Goal: Task Accomplishment & Management: Use online tool/utility

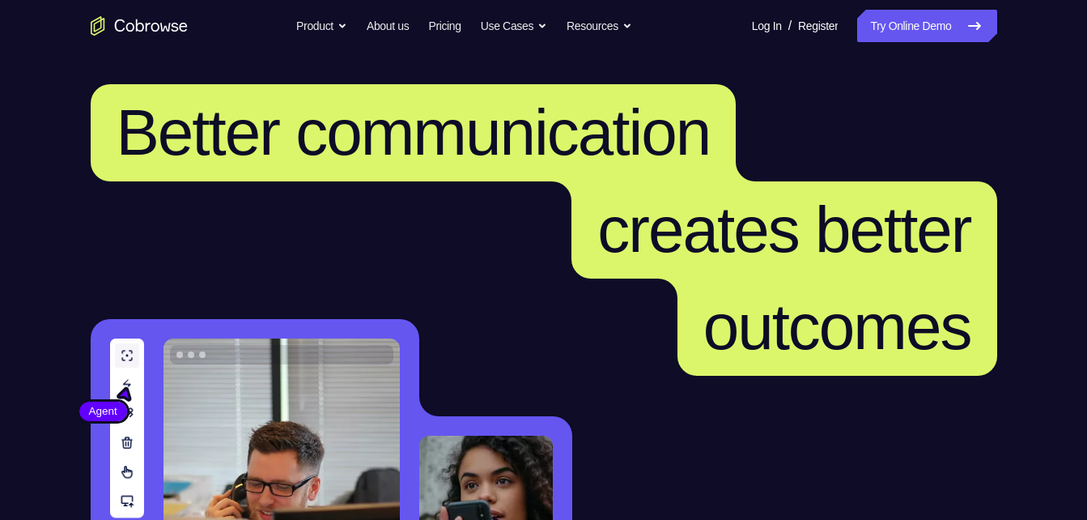
click at [928, 31] on link "Try Online Demo" at bounding box center [926, 26] width 139 height 32
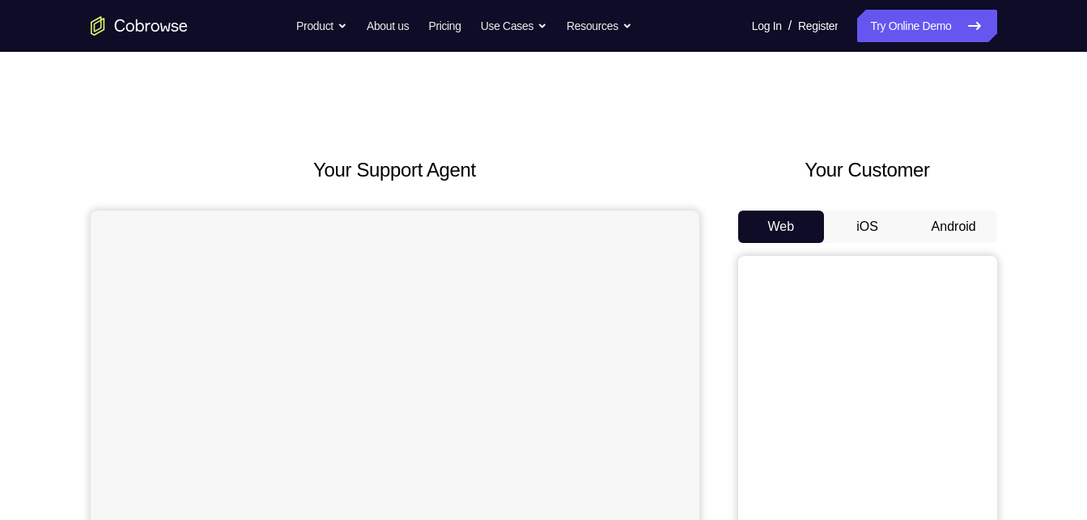
click at [943, 226] on button "Android" at bounding box center [954, 227] width 87 height 32
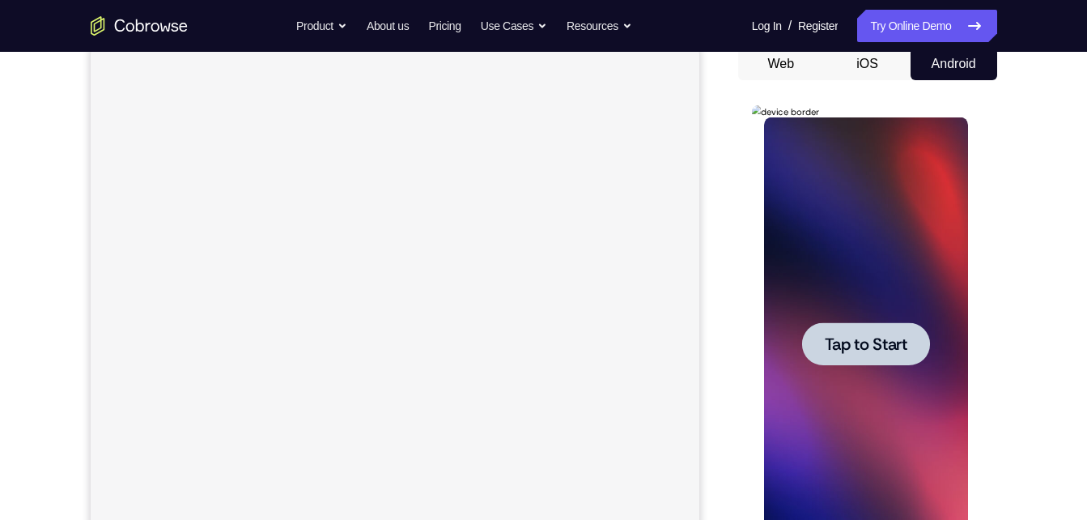
scroll to position [181, 0]
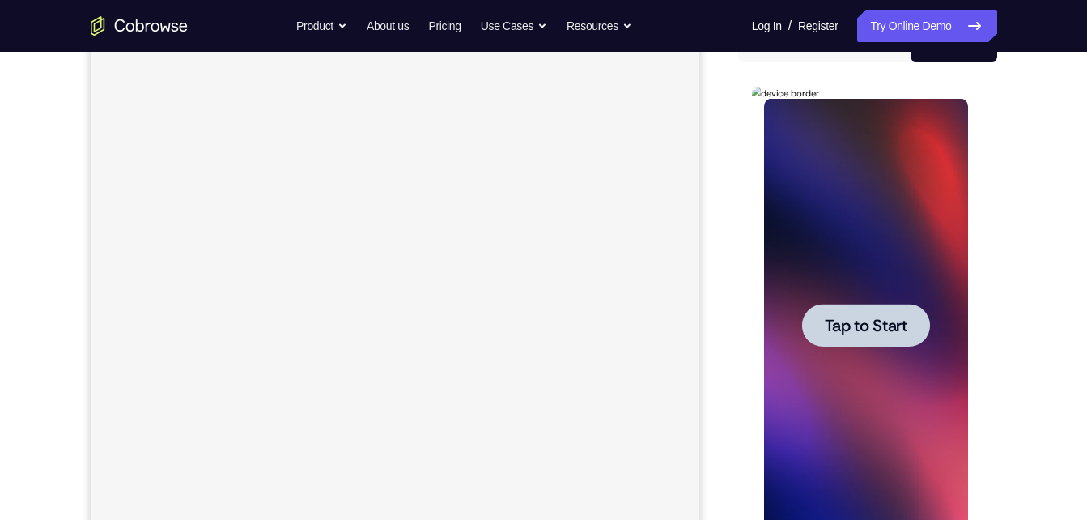
click at [837, 342] on div at bounding box center [866, 325] width 128 height 43
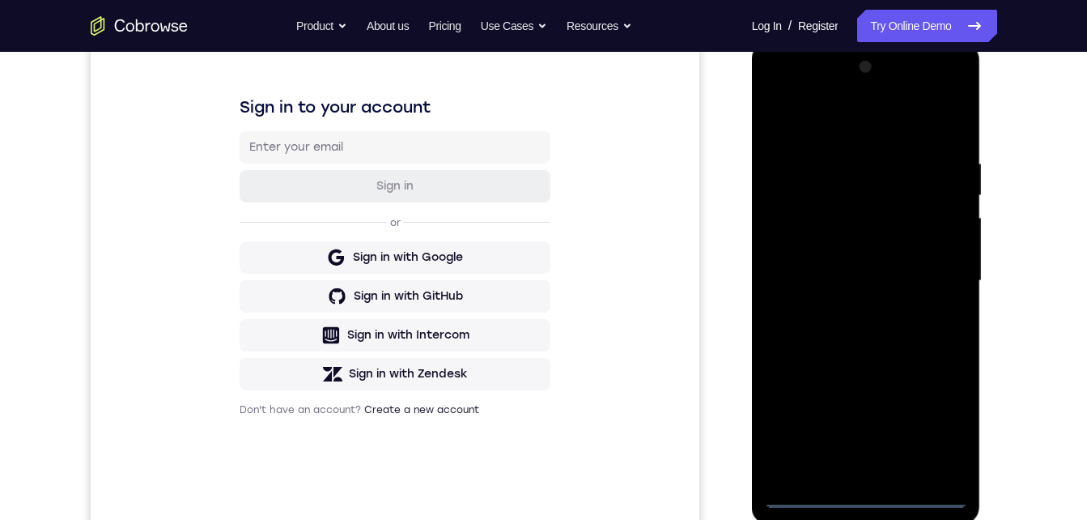
scroll to position [253, 0]
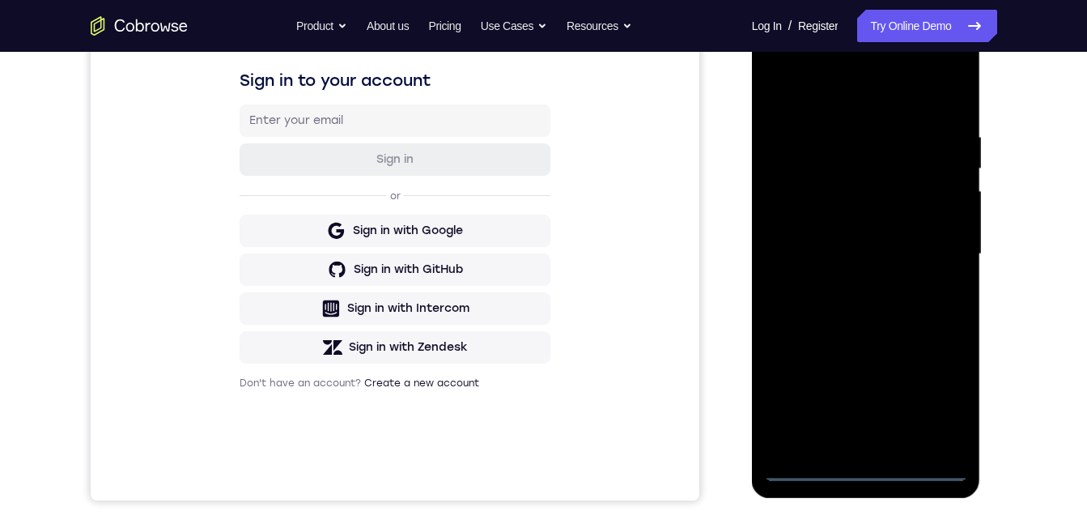
click at [861, 462] on div at bounding box center [866, 254] width 204 height 453
click at [860, 466] on div at bounding box center [866, 254] width 204 height 453
click at [928, 405] on div at bounding box center [866, 254] width 204 height 453
click at [813, 66] on div at bounding box center [866, 254] width 204 height 453
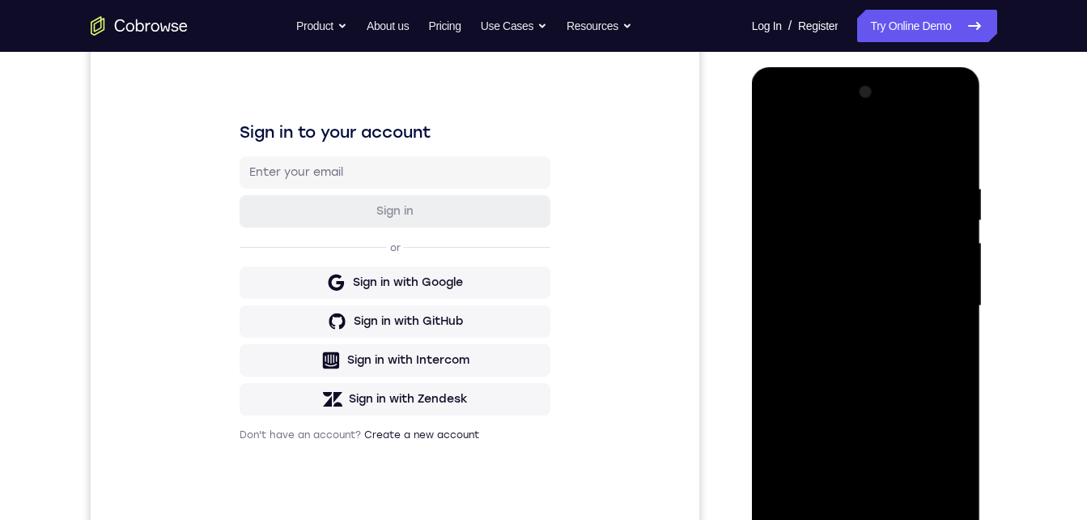
click at [928, 291] on div at bounding box center [866, 305] width 204 height 453
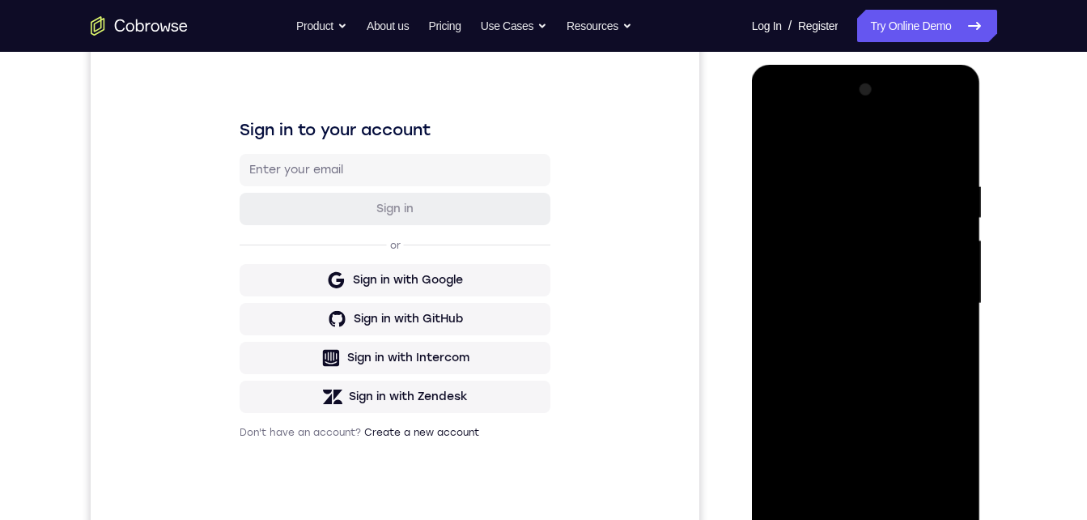
click at [846, 328] on div at bounding box center [866, 303] width 204 height 453
click at [835, 292] on div at bounding box center [866, 303] width 204 height 453
click at [826, 265] on div at bounding box center [866, 303] width 204 height 453
click at [811, 311] on div at bounding box center [866, 303] width 204 height 453
click at [814, 361] on div at bounding box center [866, 303] width 204 height 453
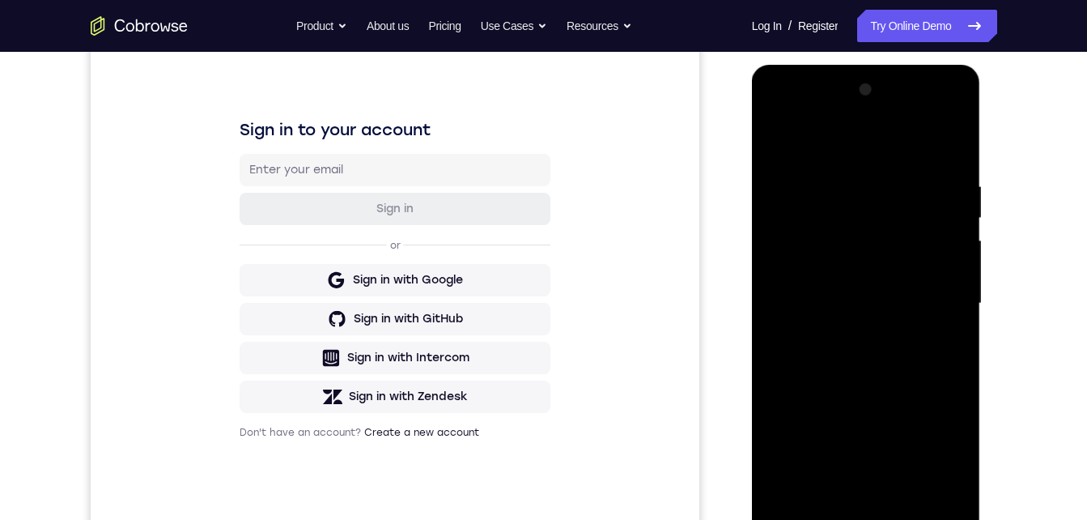
scroll to position [172, 0]
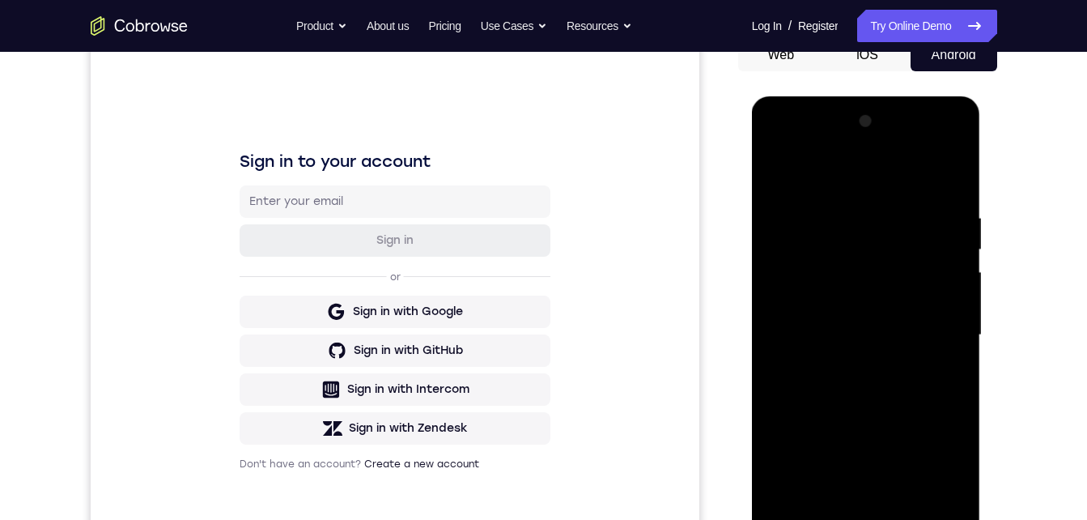
click at [834, 383] on div at bounding box center [866, 335] width 204 height 453
click at [795, 121] on div at bounding box center [866, 335] width 204 height 453
click at [839, 375] on div at bounding box center [866, 335] width 204 height 453
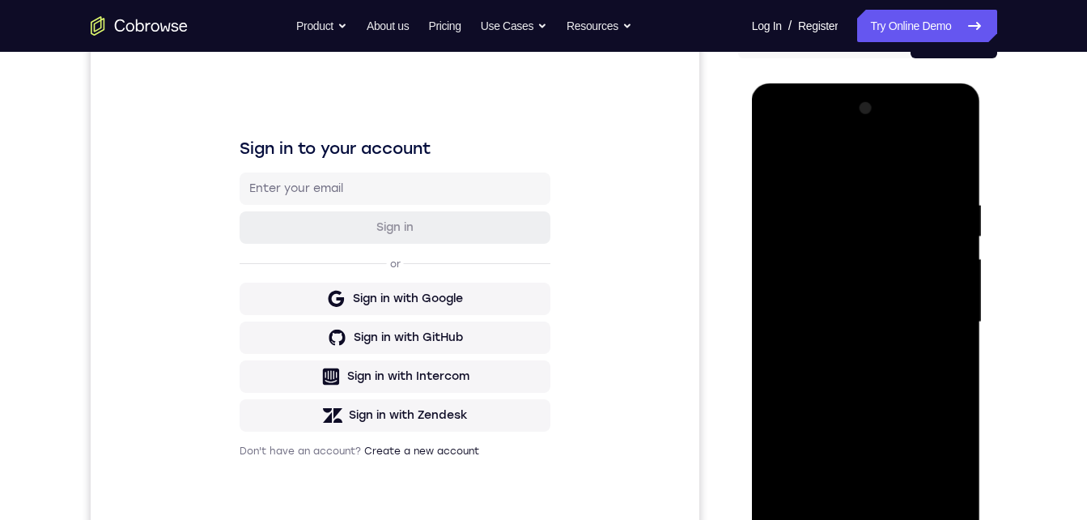
click at [864, 402] on div at bounding box center [866, 322] width 204 height 453
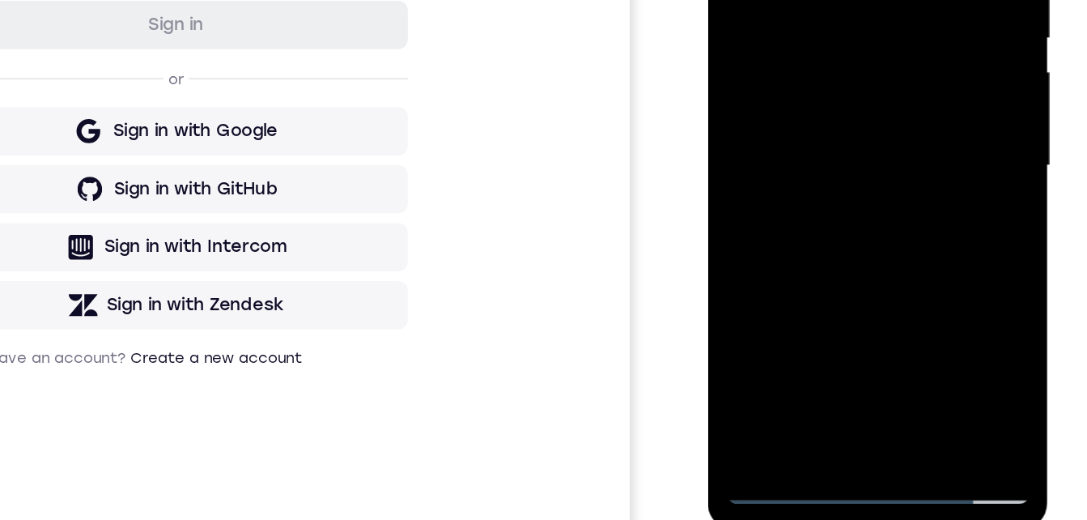
click at [798, 0] on div at bounding box center [823, 49] width 204 height 453
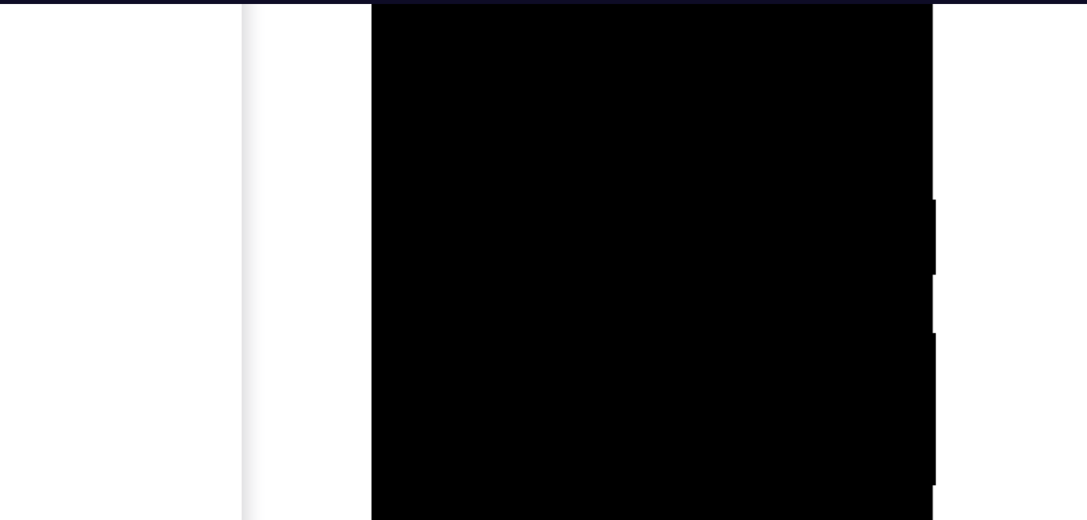
click at [390, 90] on div at bounding box center [486, 137] width 204 height 453
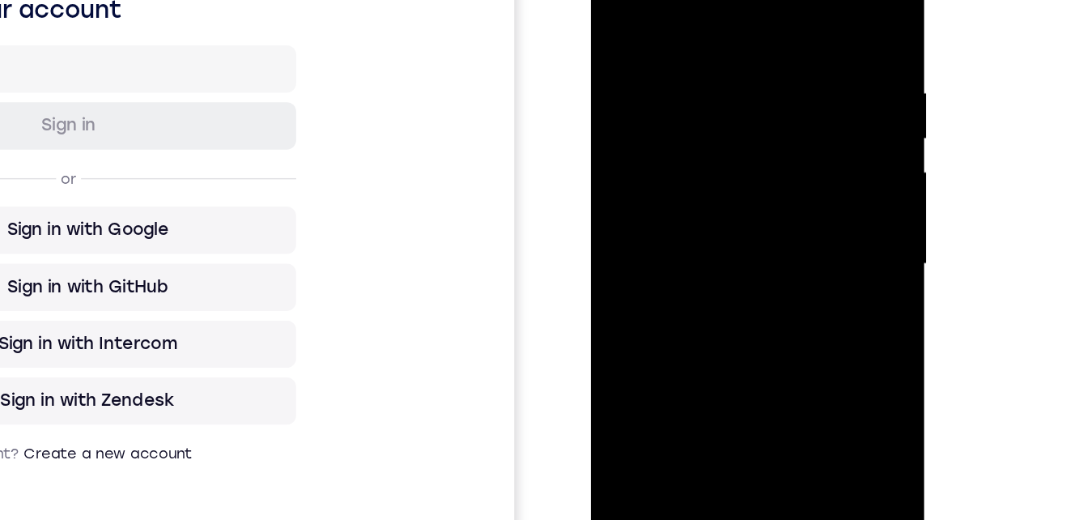
click at [788, 0] on div at bounding box center [705, 153] width 204 height 453
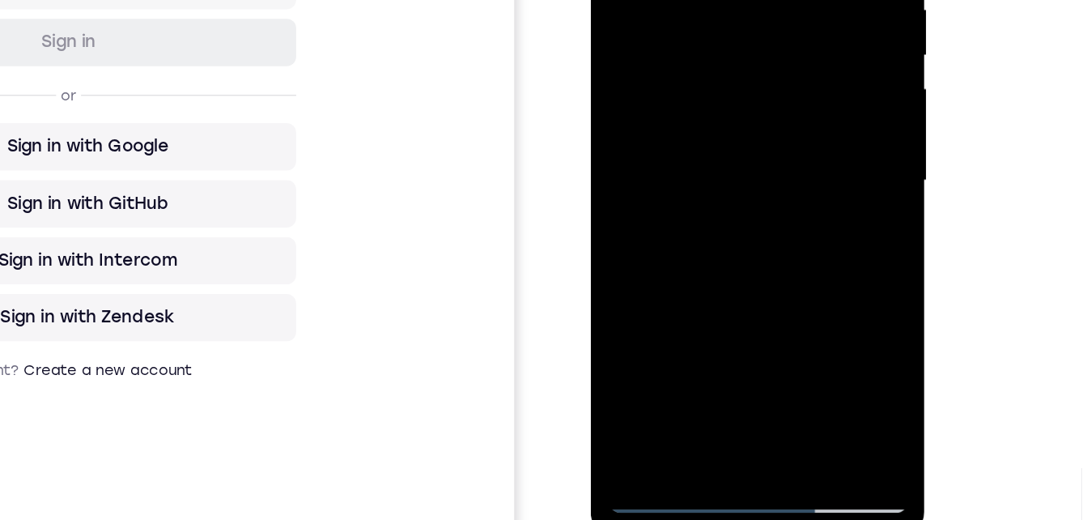
click at [795, 0] on div at bounding box center [705, 71] width 204 height 453
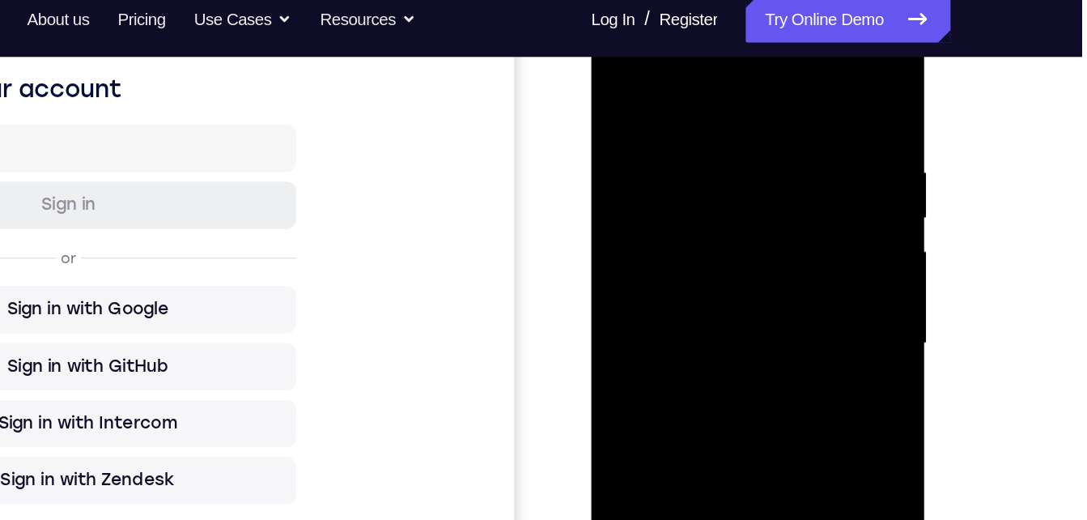
click at [659, 99] on div at bounding box center [705, 232] width 204 height 453
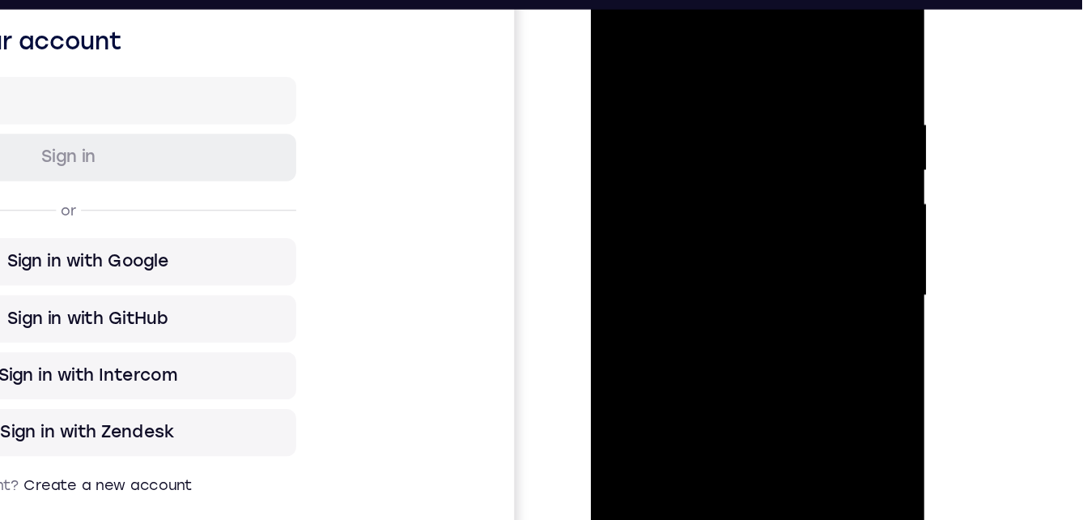
click at [652, 105] on div at bounding box center [705, 186] width 204 height 453
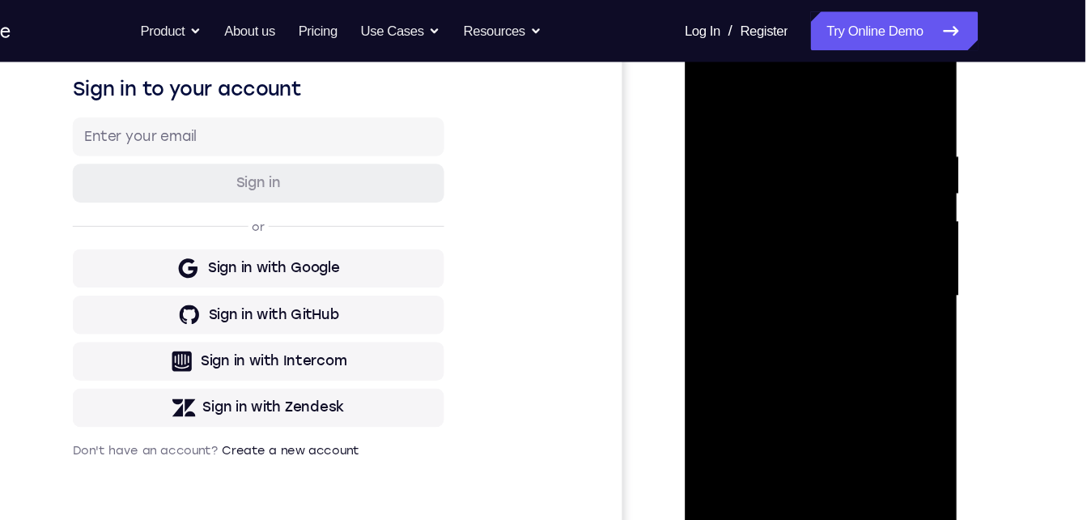
click at [775, 138] on div at bounding box center [799, 249] width 204 height 453
click at [710, 87] on div at bounding box center [799, 249] width 204 height 453
click at [816, 168] on div at bounding box center [799, 249] width 204 height 453
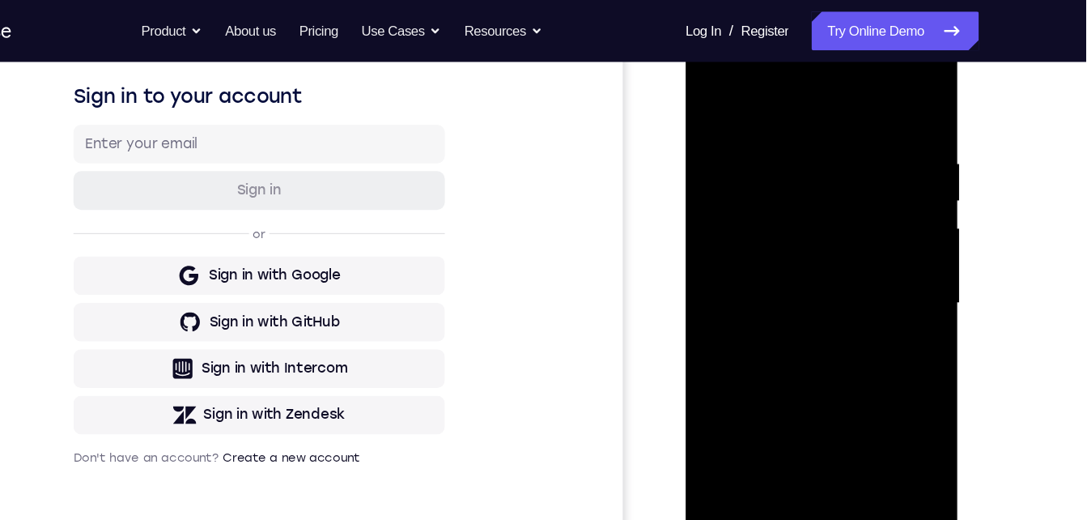
click at [716, 172] on div at bounding box center [800, 256] width 204 height 453
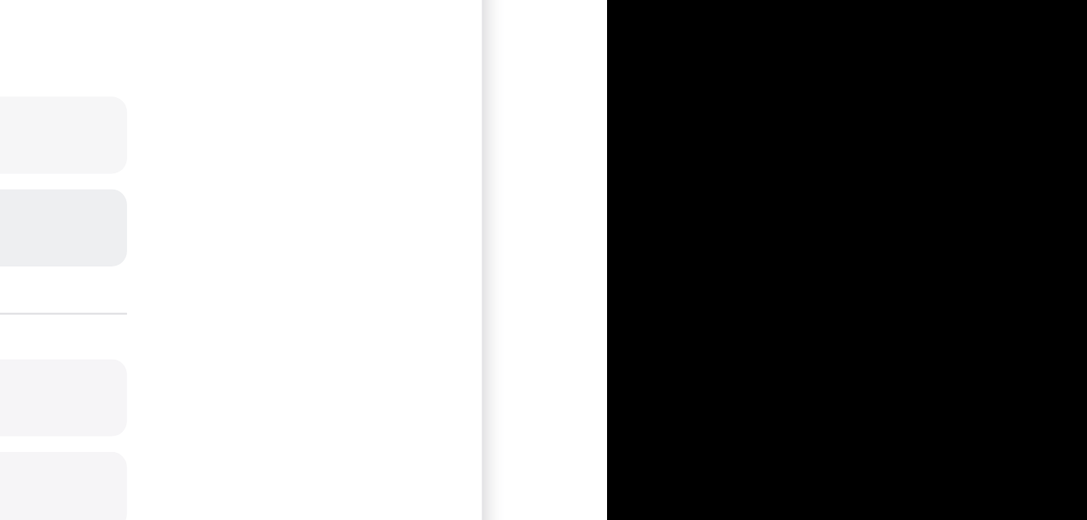
click at [757, 314] on div at bounding box center [721, 122] width 204 height 453
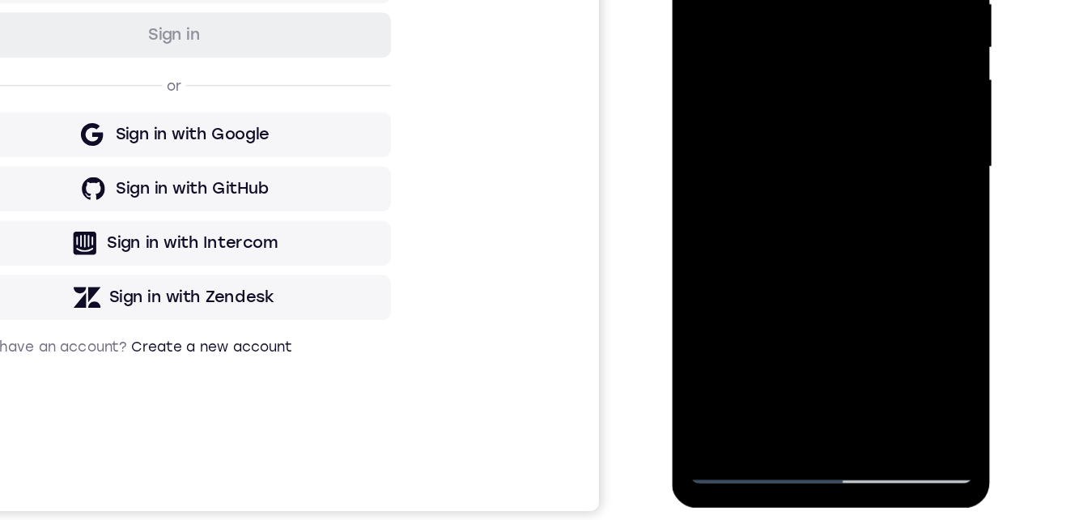
click at [822, 264] on div at bounding box center [786, 72] width 204 height 453
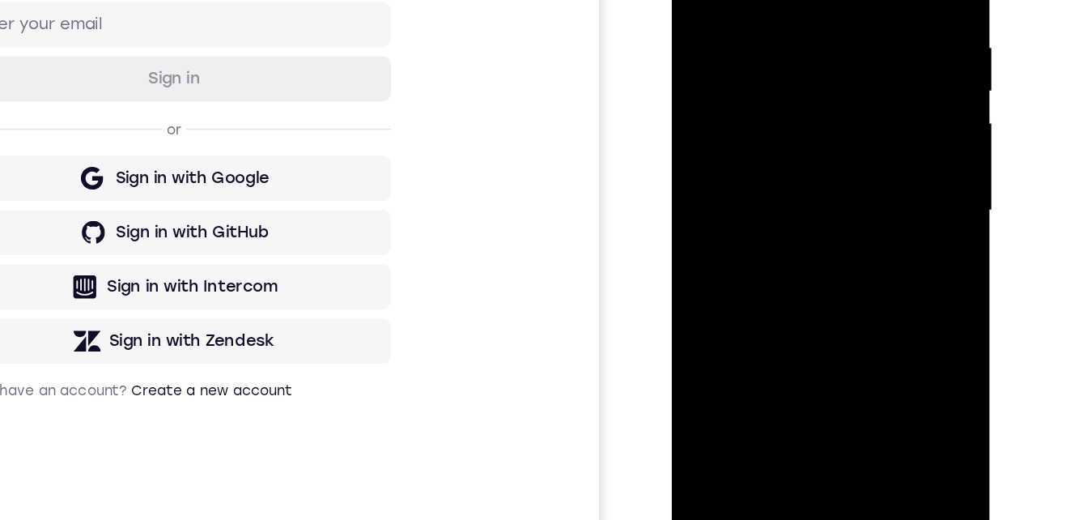
click at [786, 199] on div at bounding box center [786, 117] width 204 height 453
click at [789, 126] on div at bounding box center [786, 117] width 204 height 453
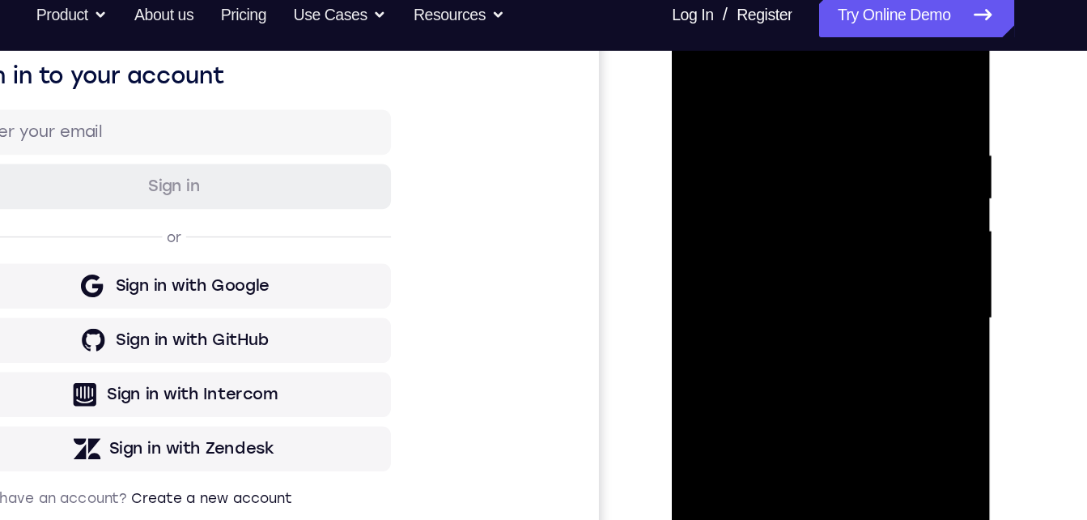
click at [698, 67] on div at bounding box center [786, 224] width 204 height 453
click at [763, 200] on div at bounding box center [786, 224] width 204 height 453
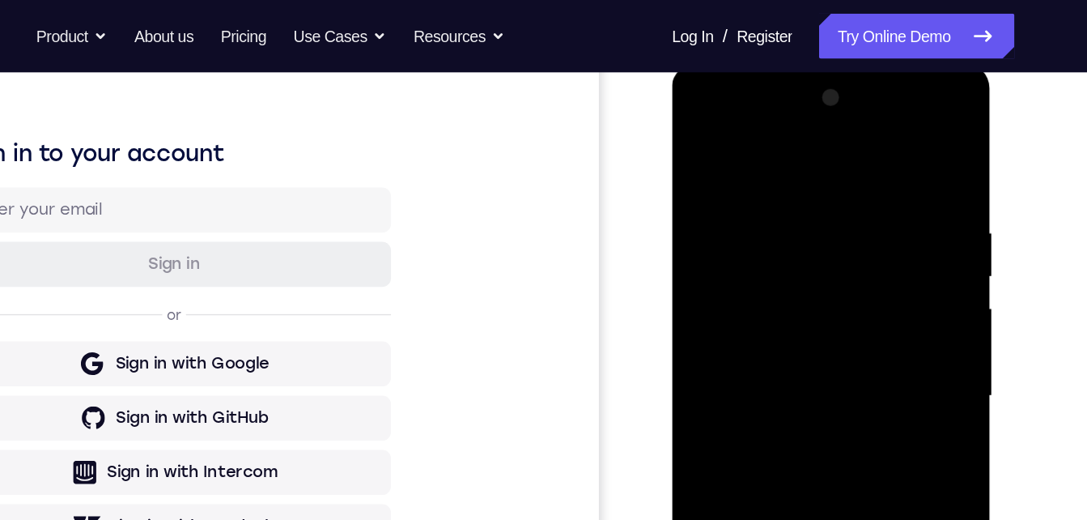
scroll to position [222, 0]
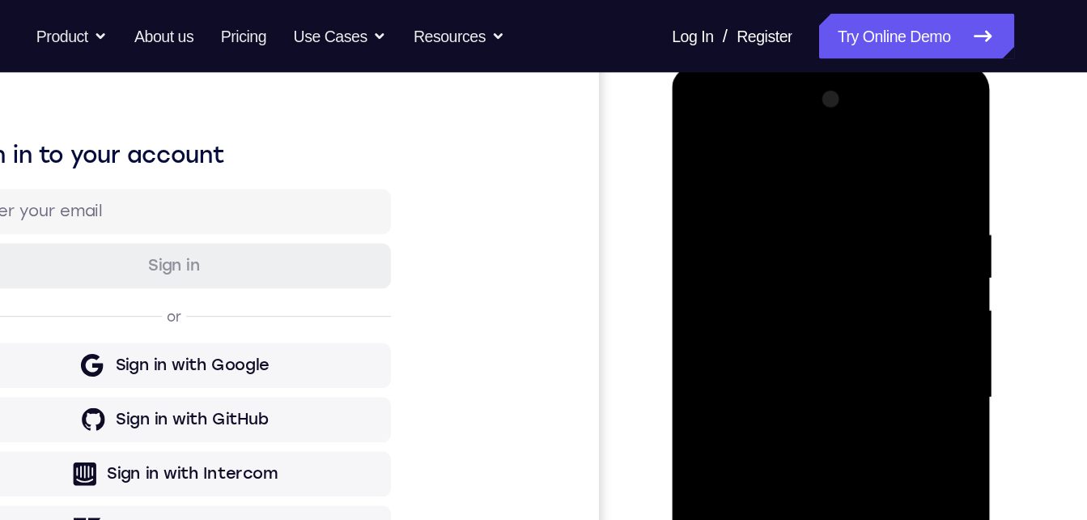
drag, startPoint x: 695, startPoint y: 143, endPoint x: 1199, endPoint y: 138, distance: 504.5
click at [695, 143] on div at bounding box center [786, 302] width 204 height 453
click at [753, 356] on div at bounding box center [786, 302] width 204 height 453
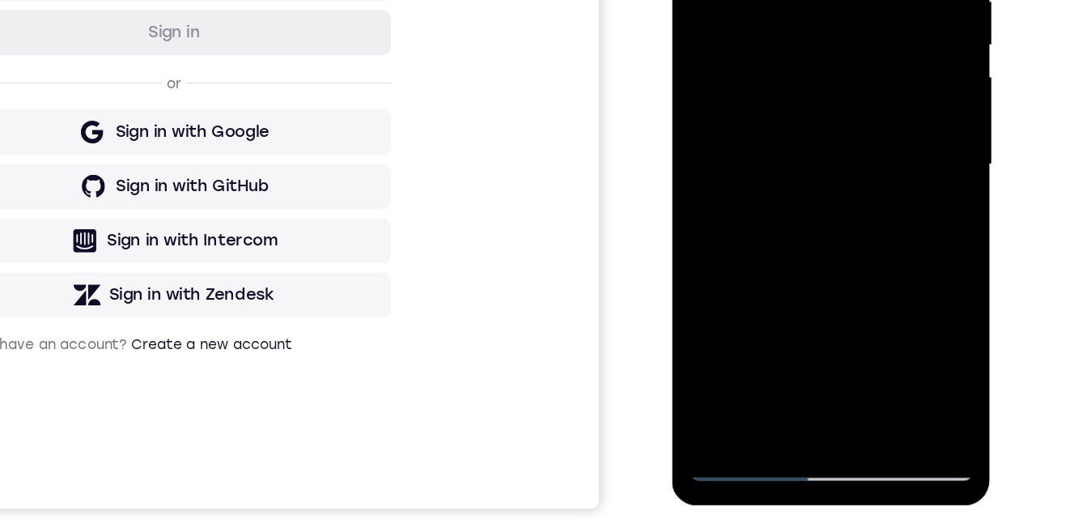
click at [771, 253] on div at bounding box center [786, 71] width 204 height 453
click at [745, 253] on div at bounding box center [786, 71] width 204 height 453
click at [853, 164] on div at bounding box center [786, 71] width 204 height 453
click at [833, 161] on div at bounding box center [786, 71] width 204 height 453
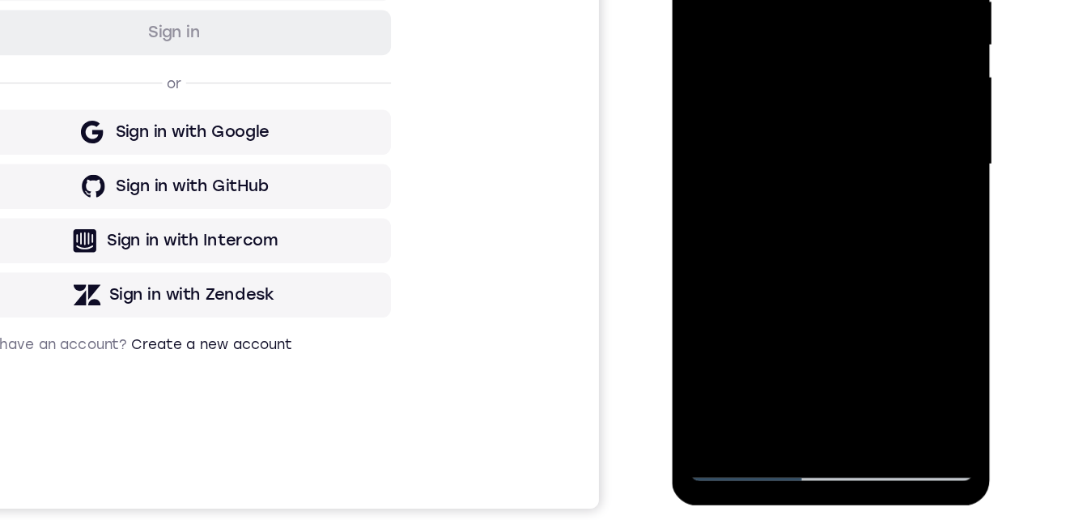
click at [861, 96] on div at bounding box center [786, 71] width 204 height 453
click at [730, 281] on div at bounding box center [786, 71] width 204 height 453
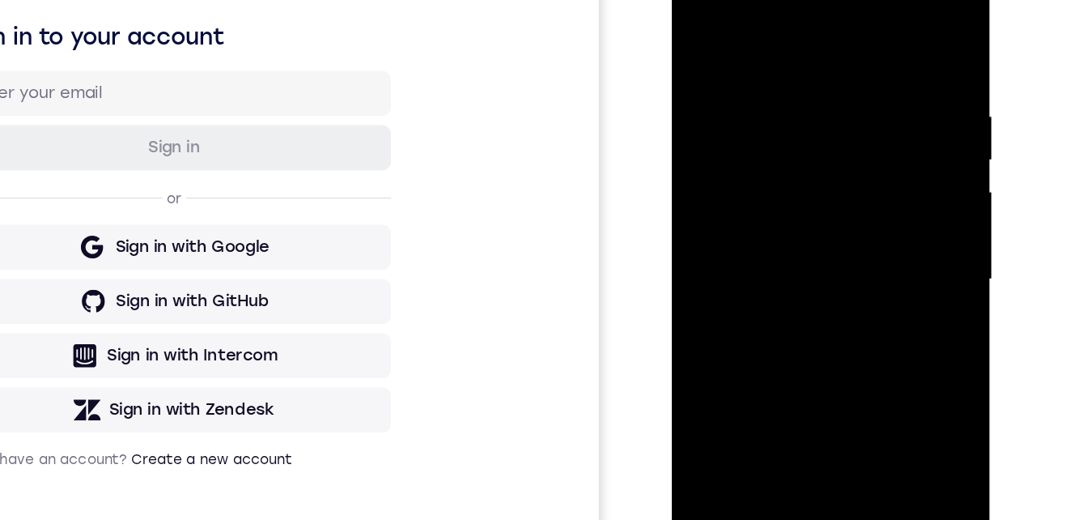
click at [700, 20] on div at bounding box center [786, 186] width 204 height 453
click at [700, 22] on div at bounding box center [786, 186] width 204 height 453
drag, startPoint x: 774, startPoint y: 245, endPoint x: 762, endPoint y: 62, distance: 183.4
click at [762, 57] on div at bounding box center [786, 186] width 204 height 453
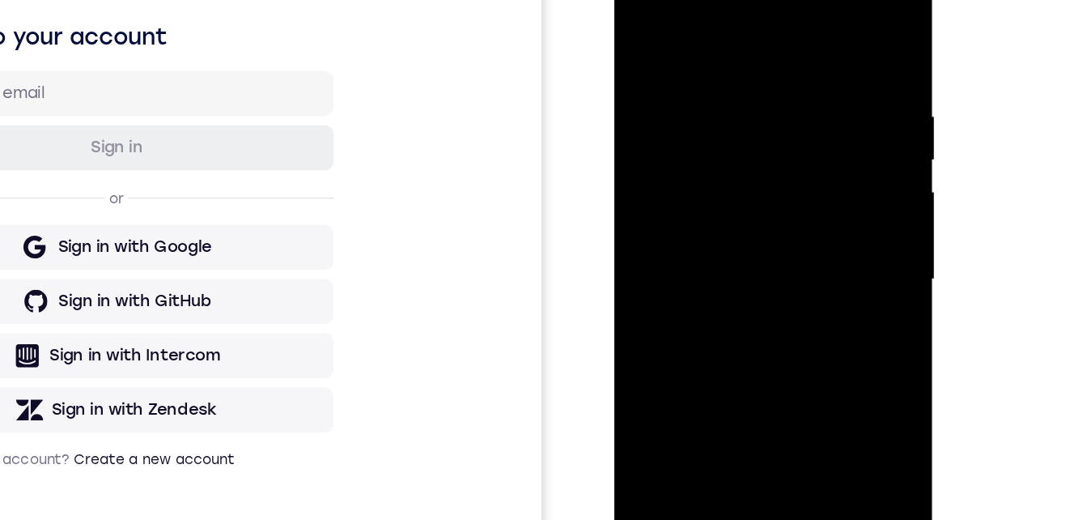
drag, startPoint x: 713, startPoint y: 102, endPoint x: 712, endPoint y: 18, distance: 84.2
click at [712, 18] on div at bounding box center [729, 186] width 204 height 453
drag, startPoint x: 708, startPoint y: 219, endPoint x: 704, endPoint y: 32, distance: 186.3
click at [704, 25] on div at bounding box center [729, 186] width 204 height 453
drag, startPoint x: 718, startPoint y: 248, endPoint x: 717, endPoint y: 73, distance: 174.9
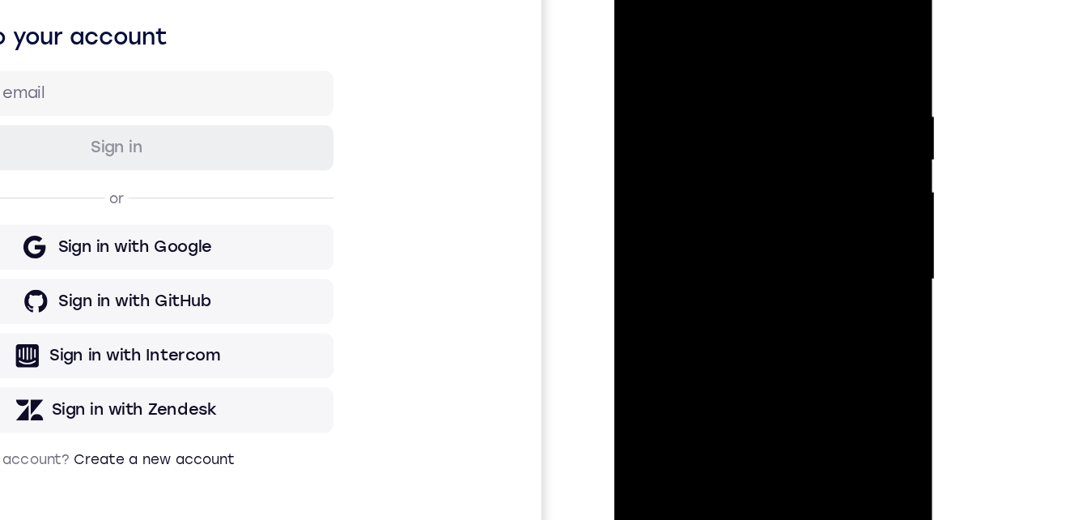
click at [719, 93] on div at bounding box center [729, 186] width 204 height 453
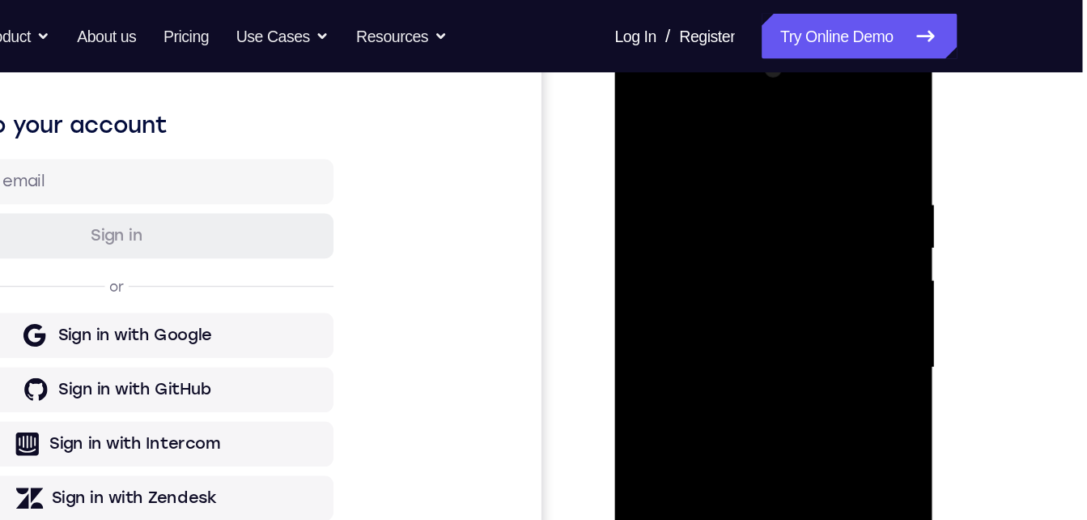
drag, startPoint x: 716, startPoint y: 333, endPoint x: 716, endPoint y: 206, distance: 126.3
click at [716, 206] on div at bounding box center [729, 273] width 204 height 453
drag, startPoint x: 696, startPoint y: 143, endPoint x: 692, endPoint y: 101, distance: 41.4
click at [692, 101] on div at bounding box center [729, 273] width 204 height 453
drag, startPoint x: 721, startPoint y: 283, endPoint x: 704, endPoint y: 245, distance: 41.7
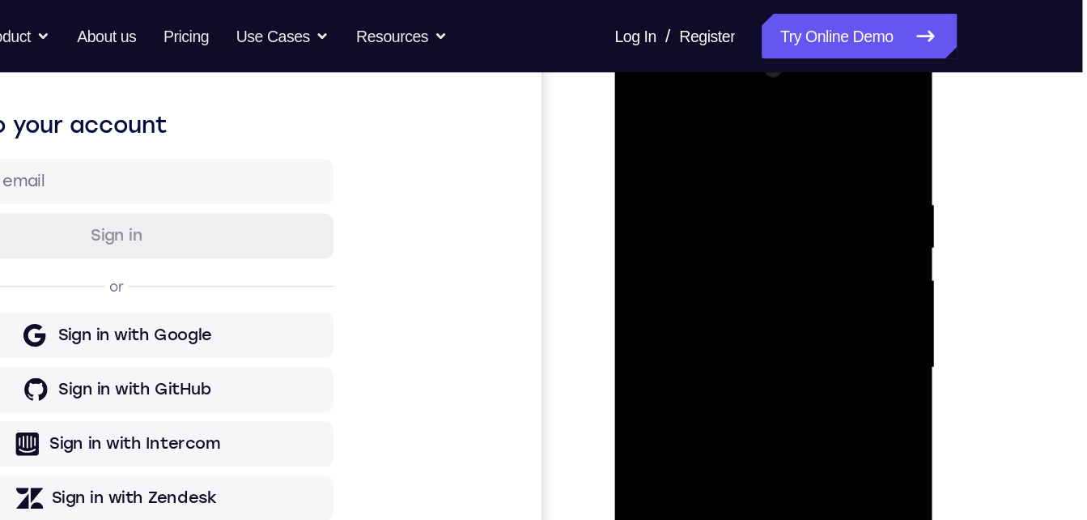
click at [704, 245] on div at bounding box center [729, 273] width 204 height 453
drag, startPoint x: 717, startPoint y: 358, endPoint x: 703, endPoint y: 213, distance: 145.7
click at [703, 213] on div at bounding box center [729, 273] width 204 height 453
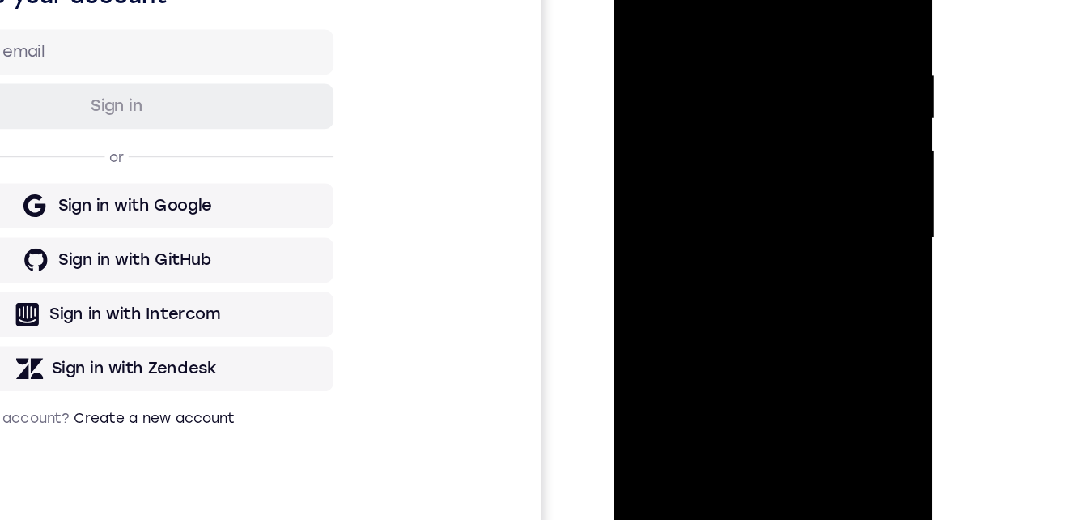
drag, startPoint x: 721, startPoint y: 224, endPoint x: 717, endPoint y: 54, distance: 170.1
click at [717, 53] on div at bounding box center [729, 143] width 204 height 453
drag, startPoint x: 777, startPoint y: 219, endPoint x: 763, endPoint y: 62, distance: 156.9
click at [781, 55] on div at bounding box center [729, 143] width 204 height 453
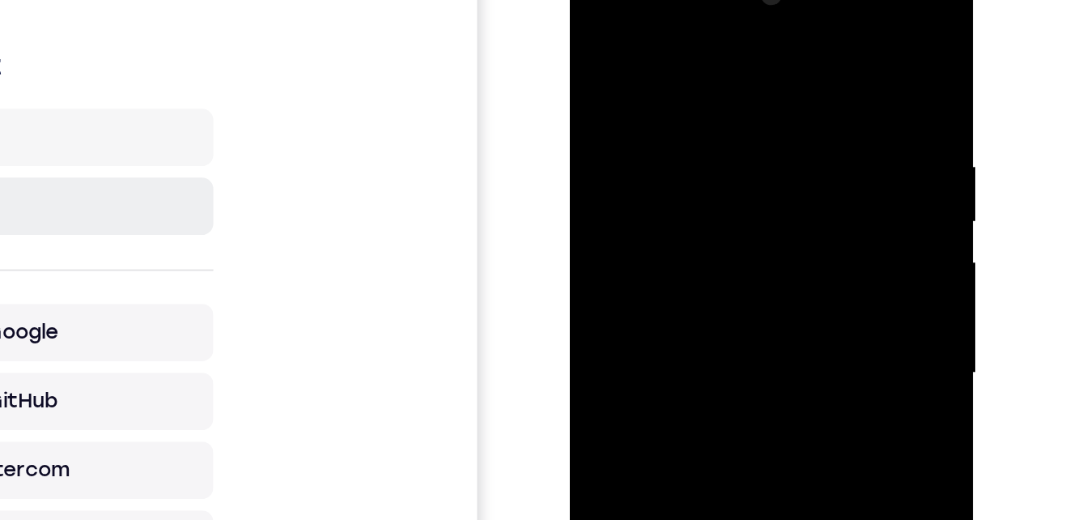
click at [683, 77] on div at bounding box center [685, 190] width 204 height 453
click at [672, 134] on div at bounding box center [685, 190] width 204 height 453
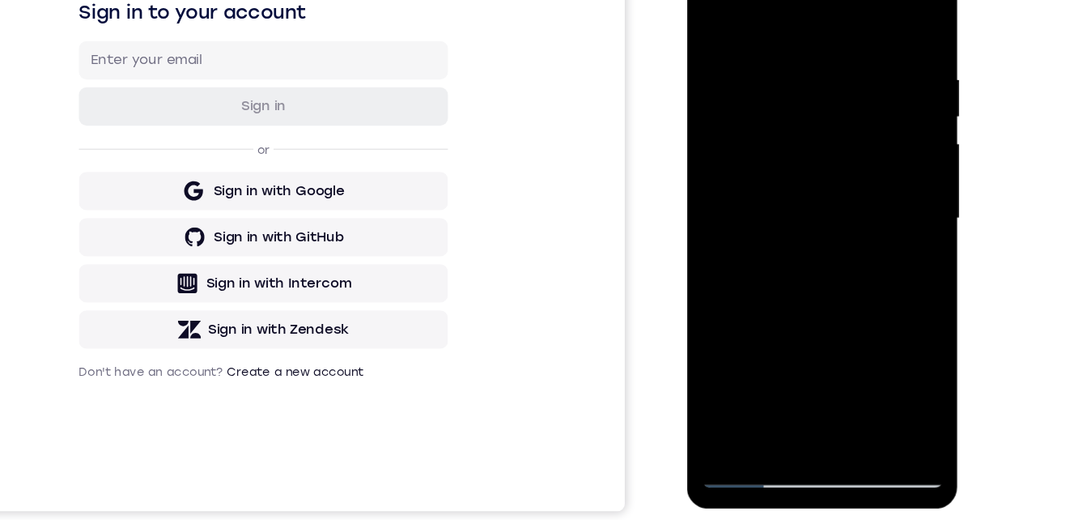
click at [757, 374] on div at bounding box center [802, 174] width 204 height 453
click at [791, 16] on div at bounding box center [802, 174] width 204 height 453
drag, startPoint x: 759, startPoint y: 124, endPoint x: 751, endPoint y: 205, distance: 81.4
click at [751, 205] on div at bounding box center [802, 174] width 204 height 453
click at [737, 55] on div at bounding box center [802, 174] width 204 height 453
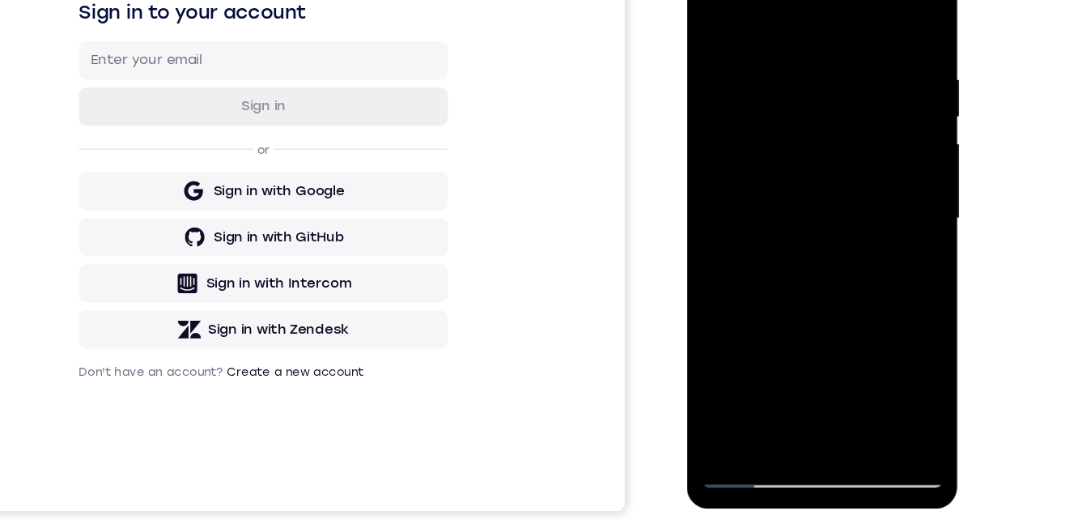
click at [747, 57] on div at bounding box center [802, 174] width 204 height 453
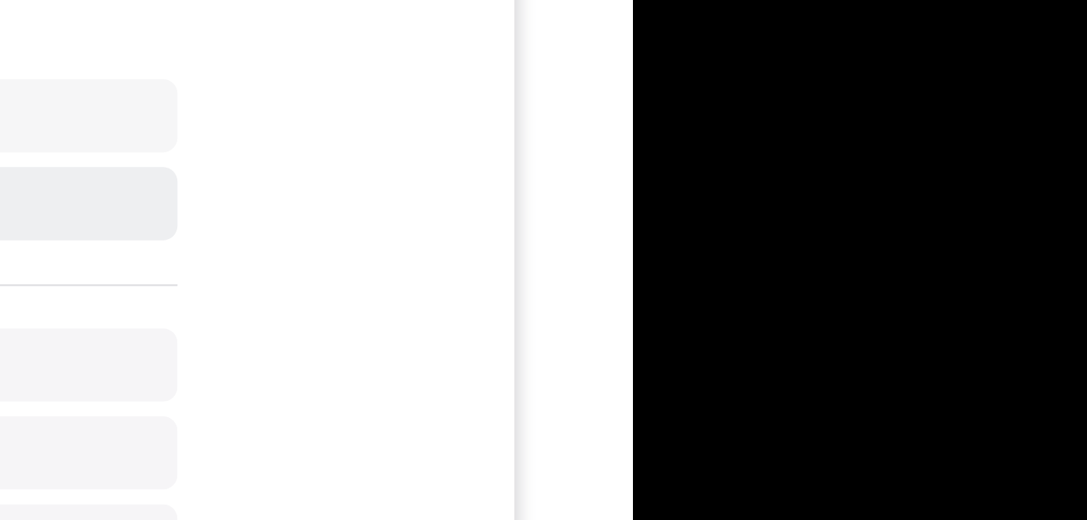
click at [691, 0] on div at bounding box center [747, 116] width 204 height 453
click at [671, 308] on div at bounding box center [747, 116] width 204 height 453
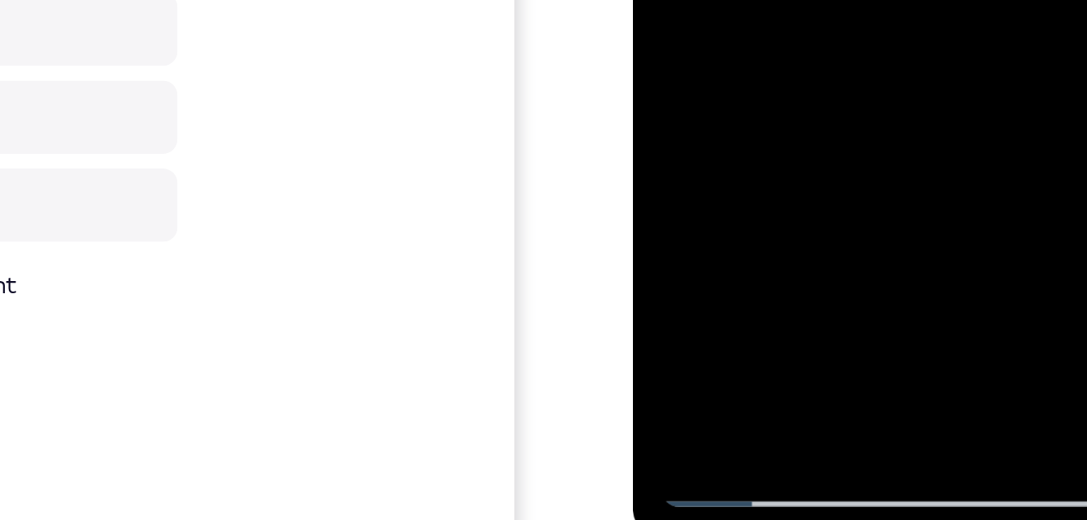
drag, startPoint x: 671, startPoint y: -115, endPoint x: 1132, endPoint y: -245, distance: 478.6
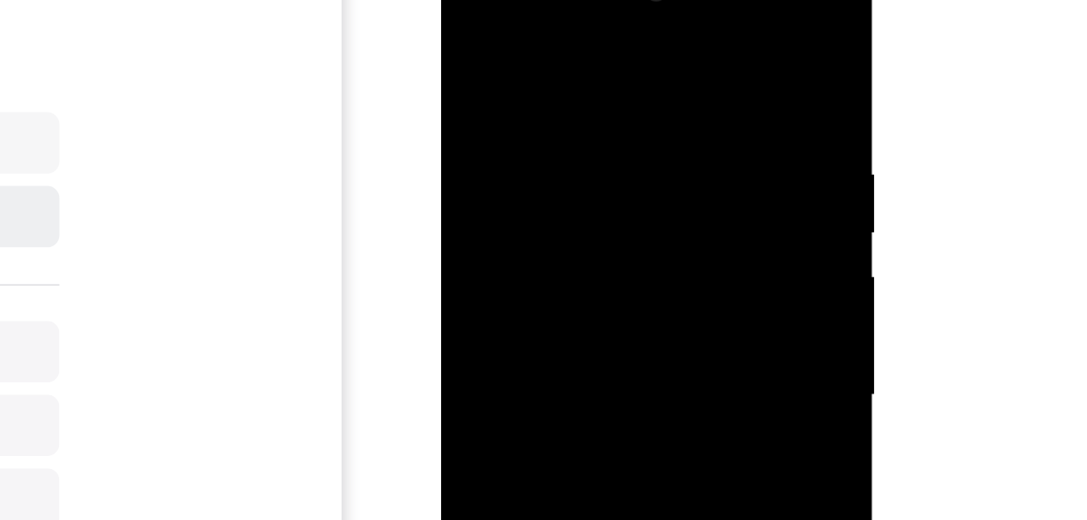
click at [643, 147] on div at bounding box center [555, 181] width 204 height 453
click at [639, 205] on div at bounding box center [555, 181] width 204 height 453
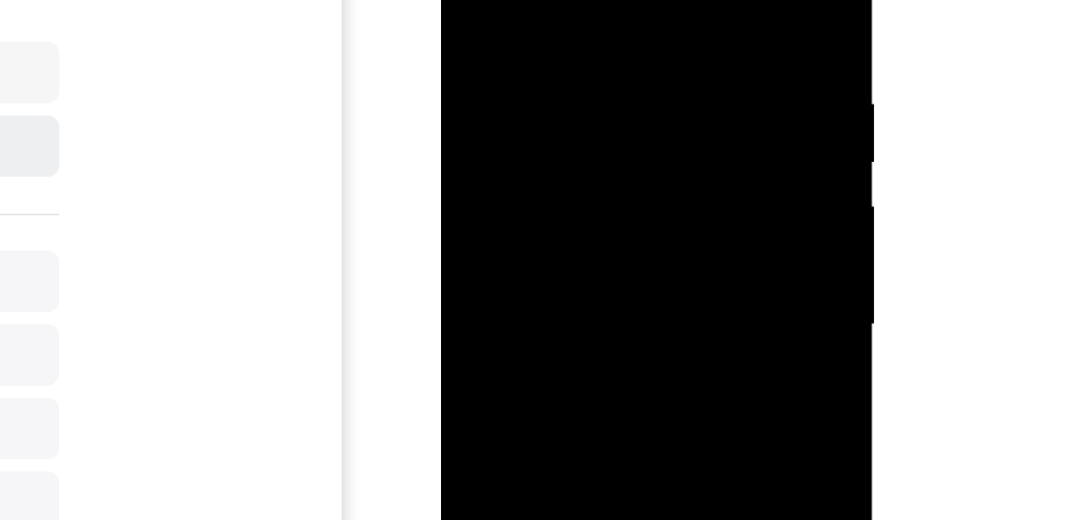
click at [645, 108] on div at bounding box center [555, 111] width 204 height 453
click at [454, 98] on div at bounding box center [555, 111] width 204 height 453
click at [641, 84] on div at bounding box center [555, 111] width 204 height 453
click at [648, 98] on div at bounding box center [555, 111] width 204 height 453
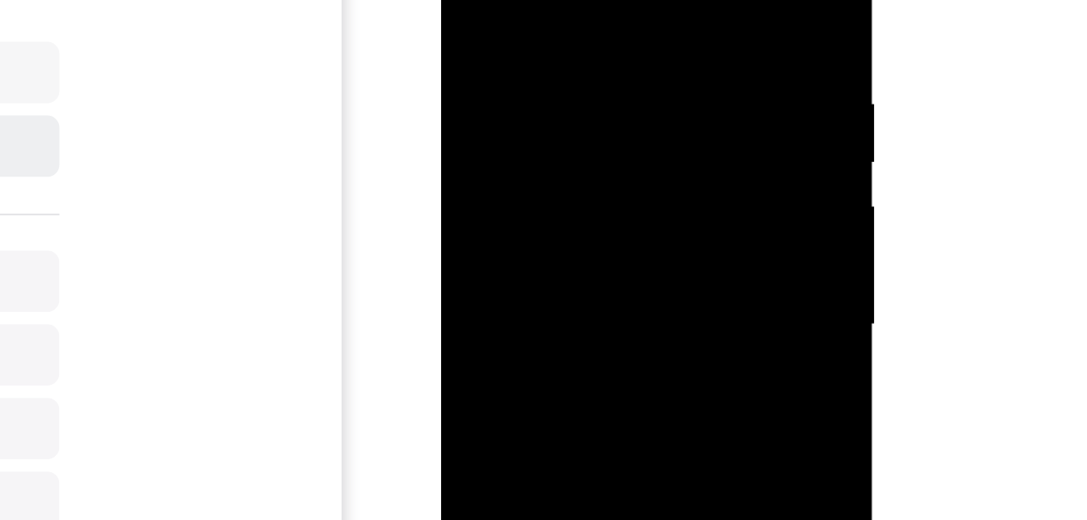
click at [648, 98] on div at bounding box center [555, 111] width 204 height 453
click at [649, 100] on div at bounding box center [555, 111] width 204 height 453
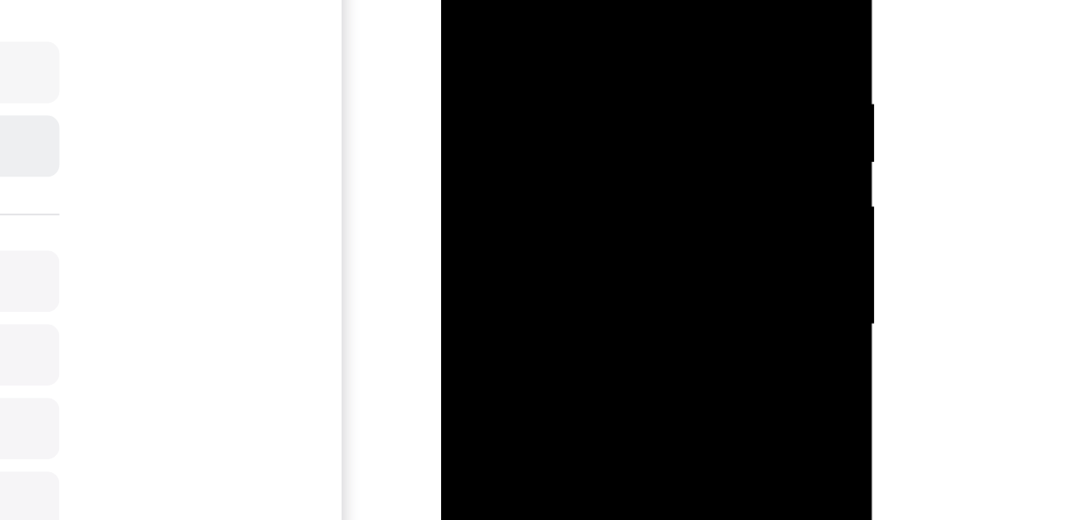
click at [649, 100] on div at bounding box center [555, 111] width 204 height 453
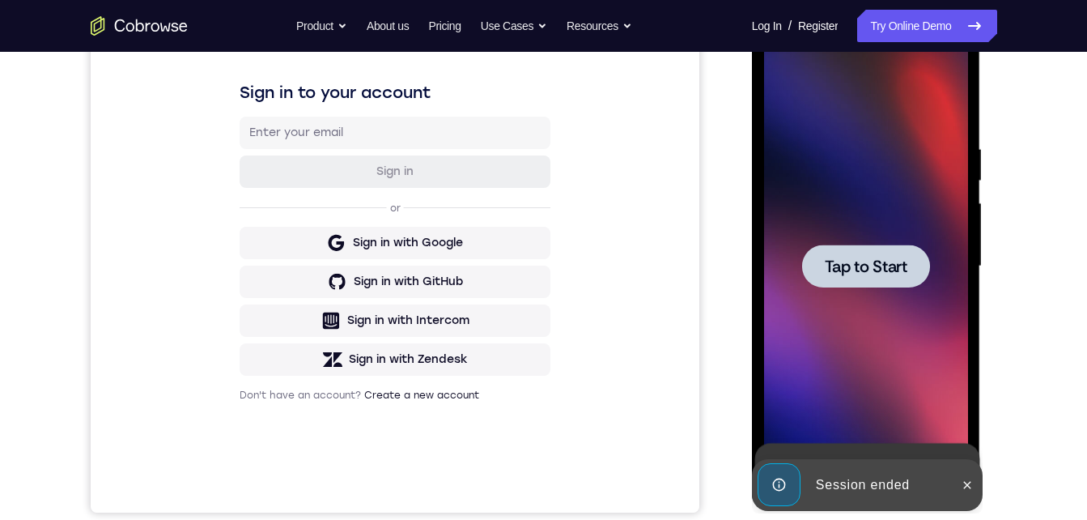
scroll to position [160, 0]
